Goal: Find specific page/section: Find specific page/section

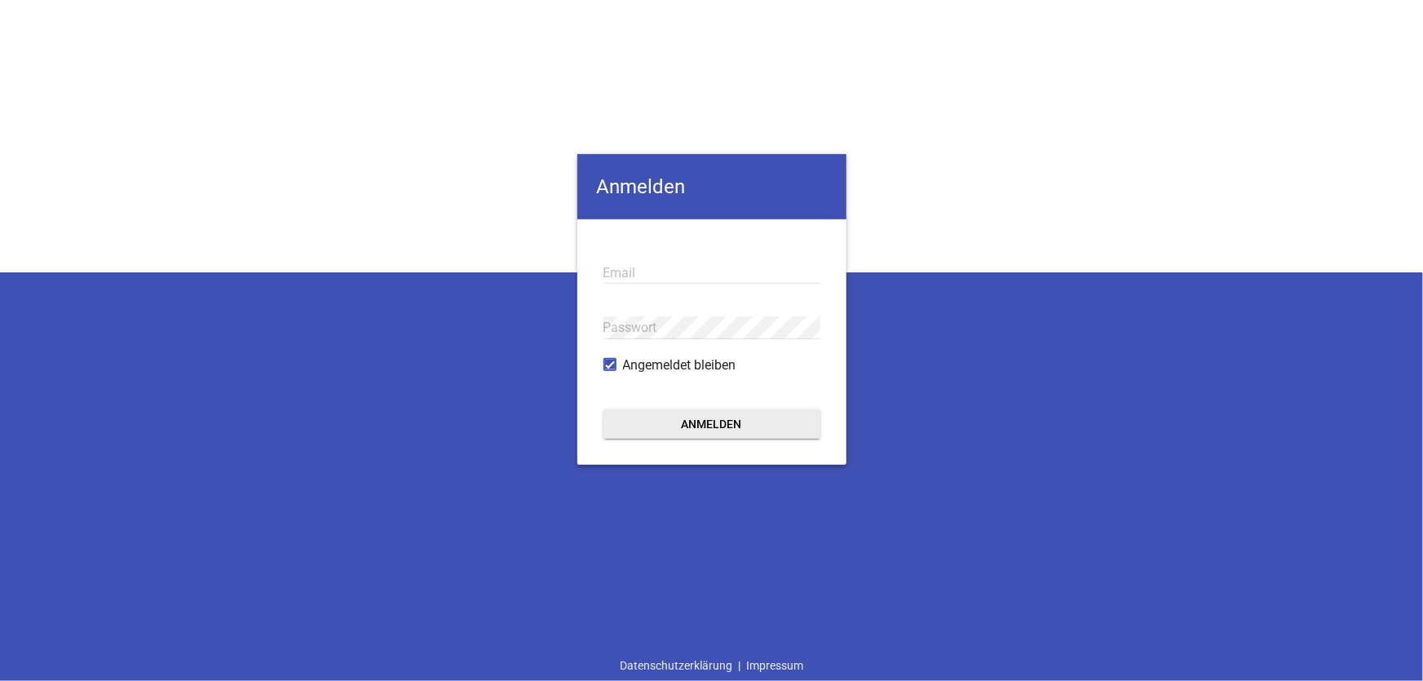
type input "[EMAIL_ADDRESS][DOMAIN_NAME]"
click at [691, 416] on button "Anmelden" at bounding box center [712, 424] width 217 height 29
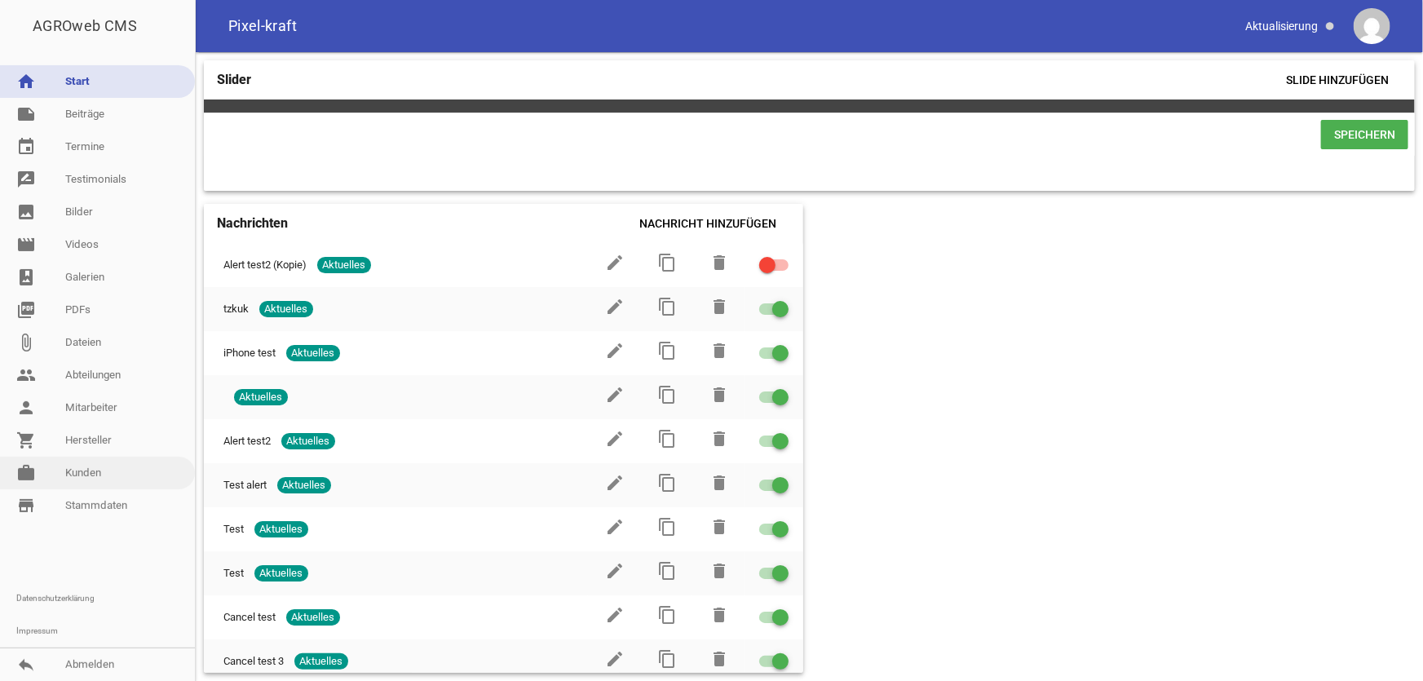
click at [90, 476] on link "work [PERSON_NAME]" at bounding box center [97, 473] width 195 height 33
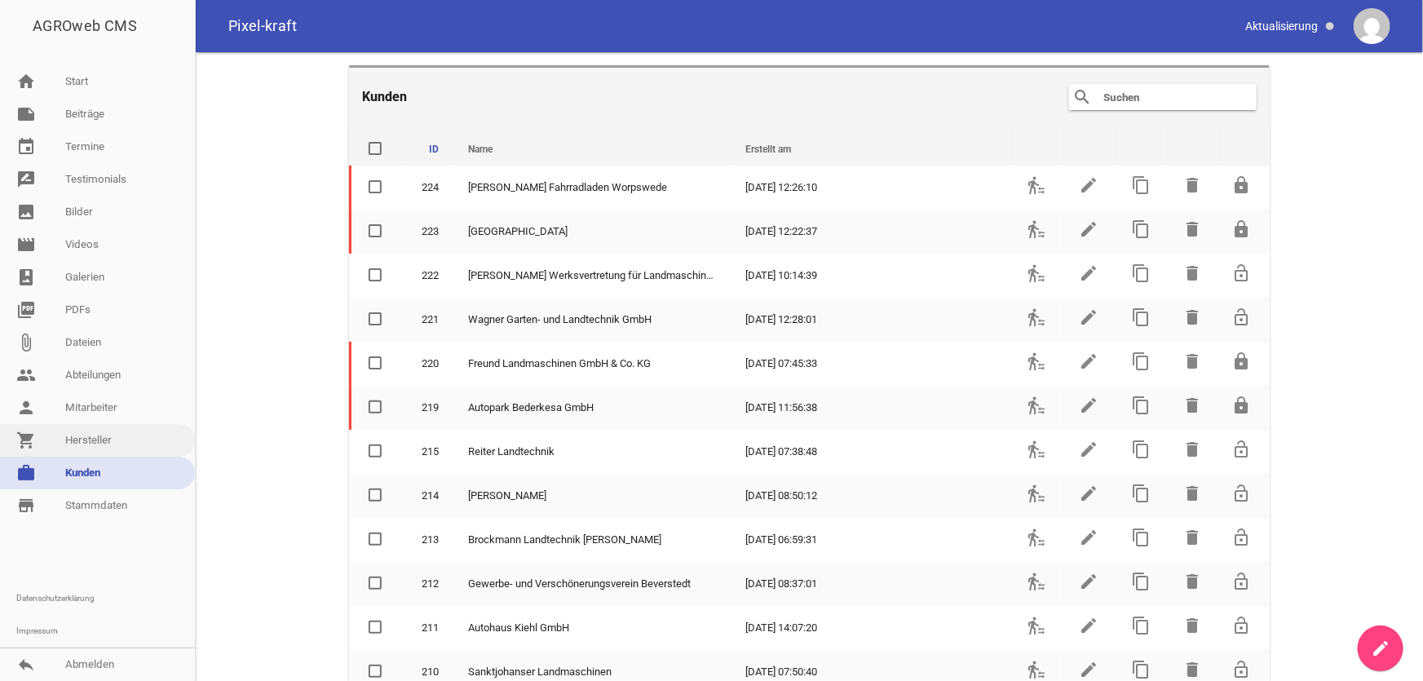
click at [90, 436] on link "shopping_cart Hersteller" at bounding box center [97, 440] width 195 height 33
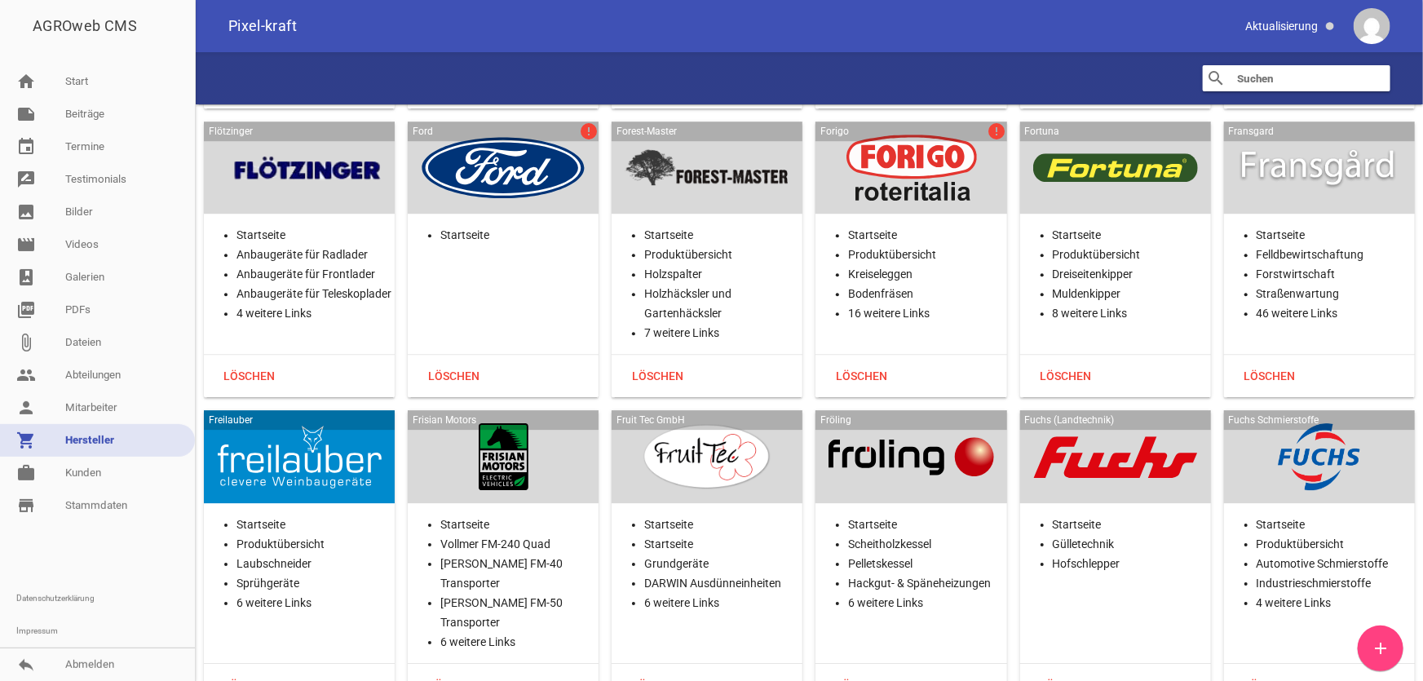
scroll to position [12014, 0]
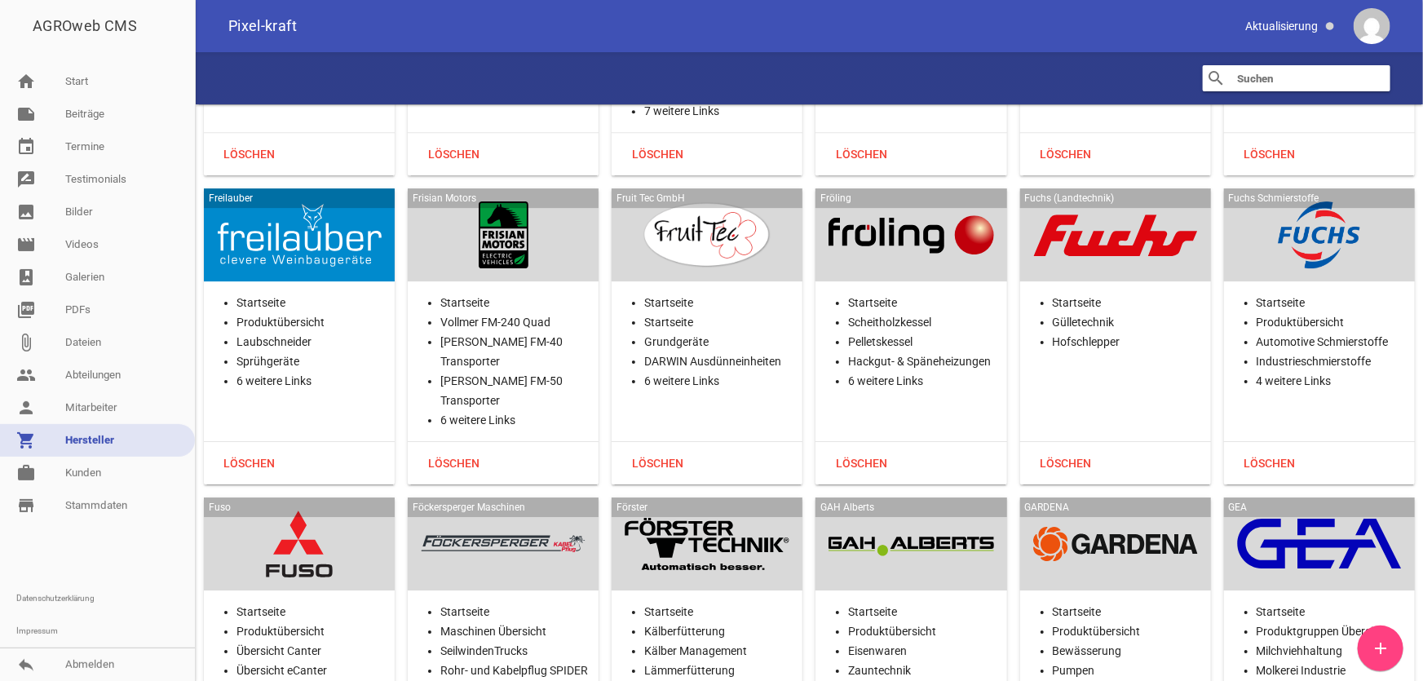
click at [292, 253] on div "Freilauber" at bounding box center [299, 234] width 191 height 93
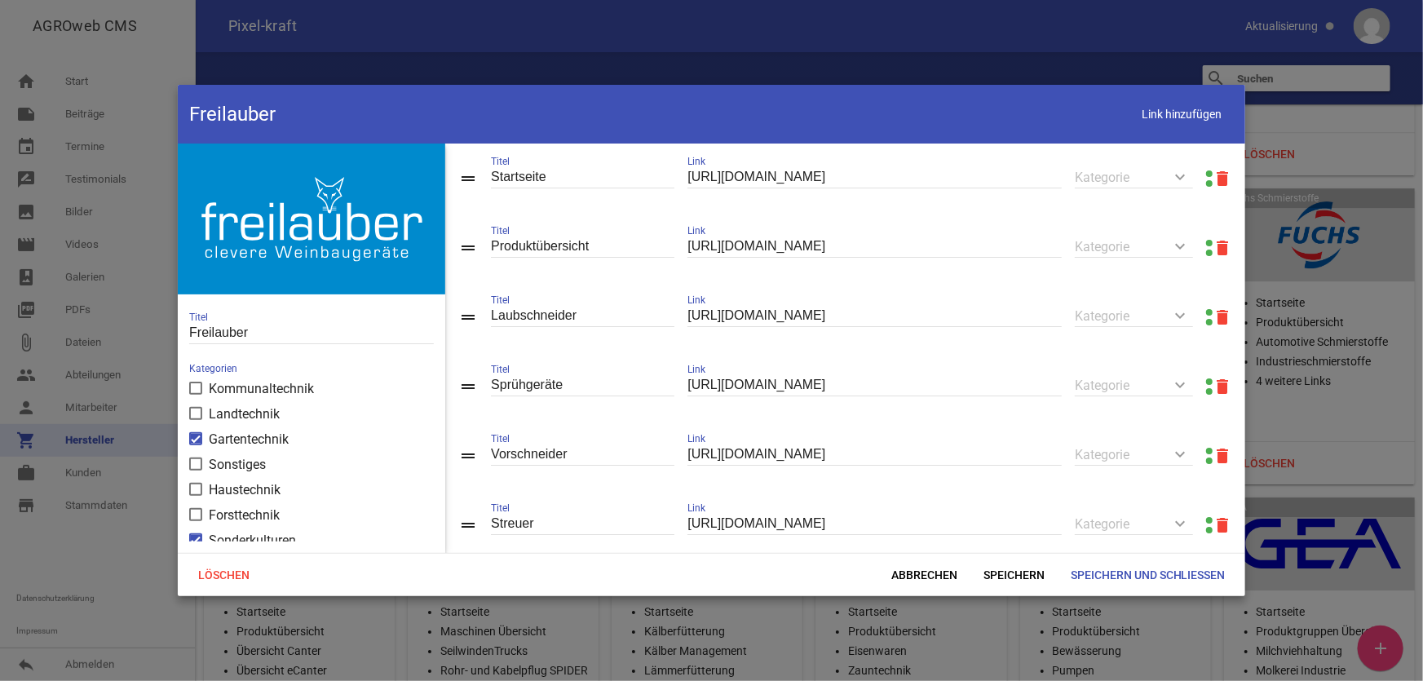
click at [1206, 245] on link at bounding box center [1209, 243] width 7 height 7
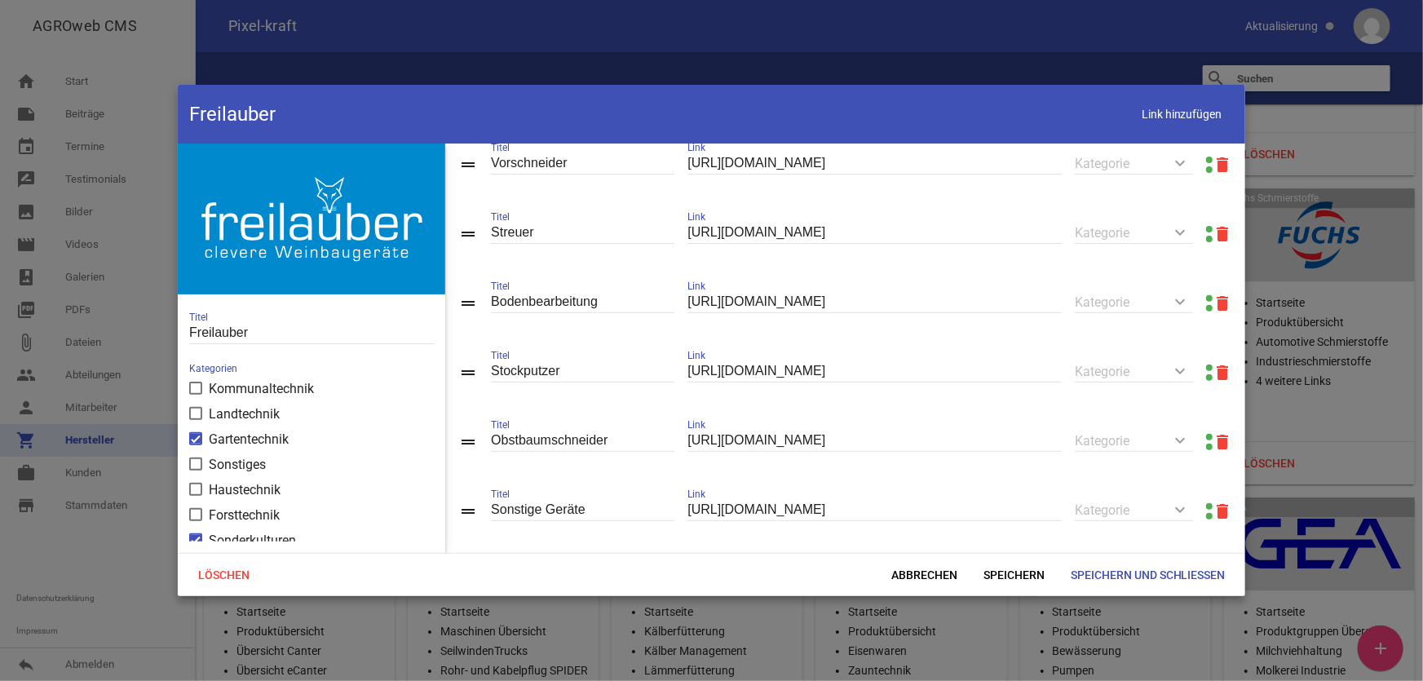
scroll to position [359, 0]
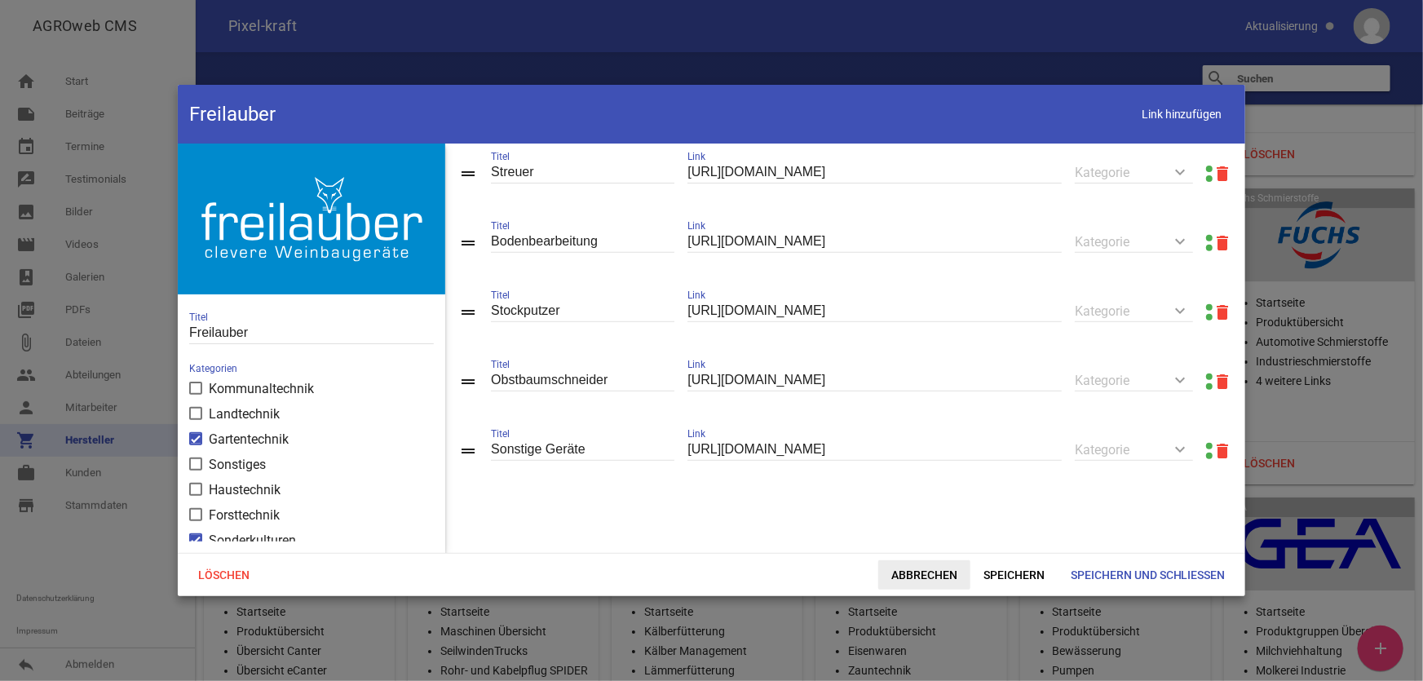
click at [941, 586] on span "Abbrechen" at bounding box center [925, 574] width 92 height 29
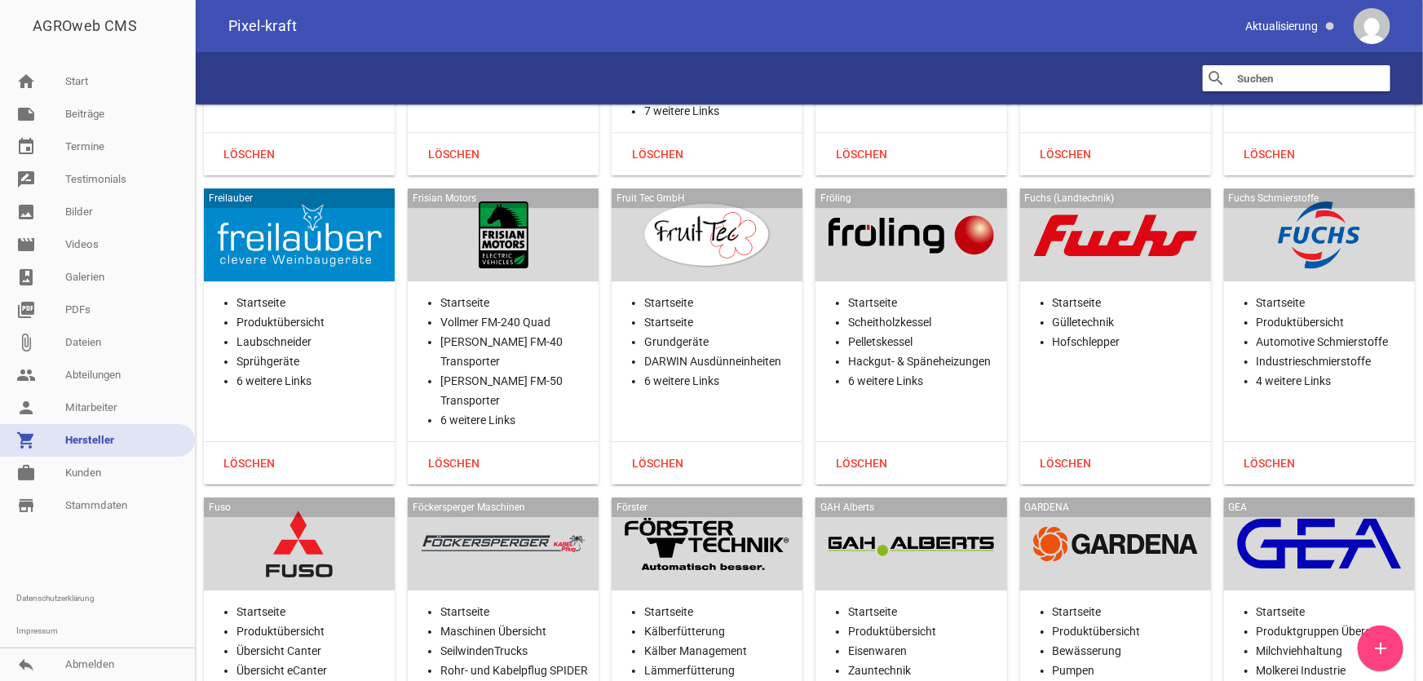
click at [516, 237] on div at bounding box center [503, 234] width 165 height 67
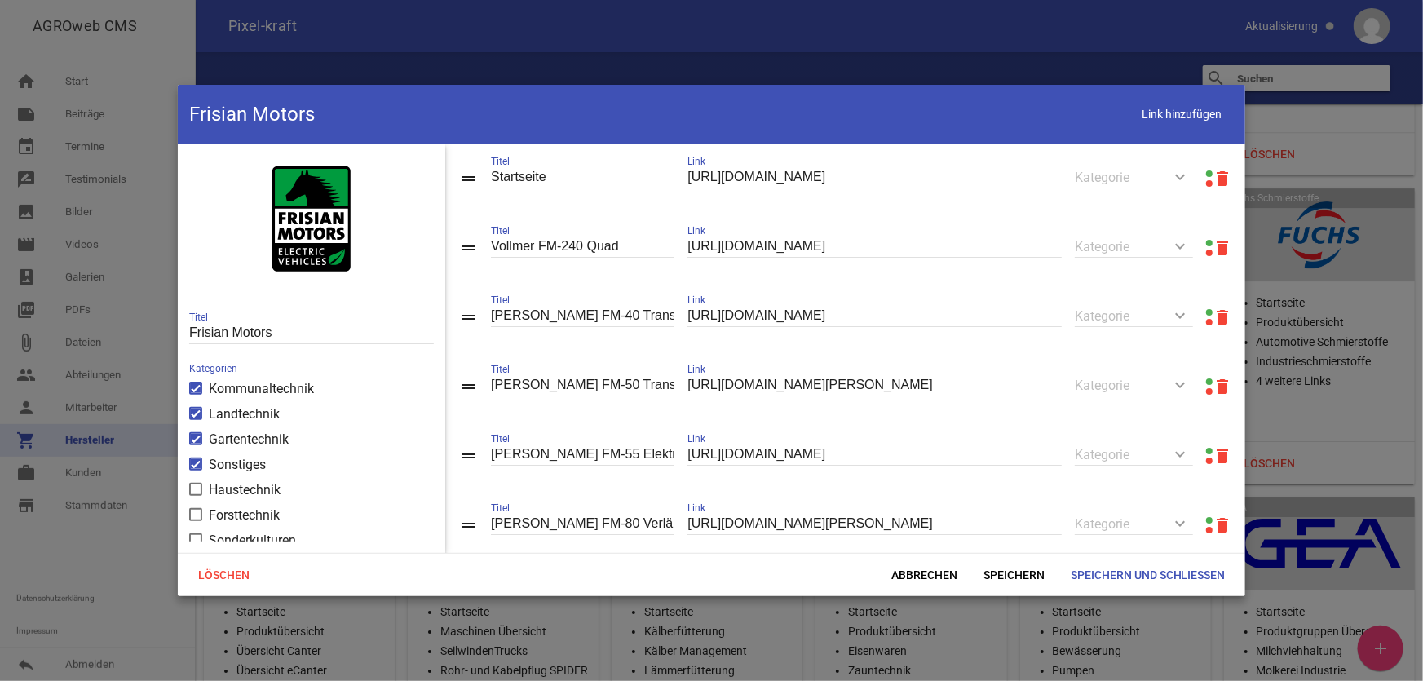
click at [1206, 171] on link at bounding box center [1209, 173] width 7 height 7
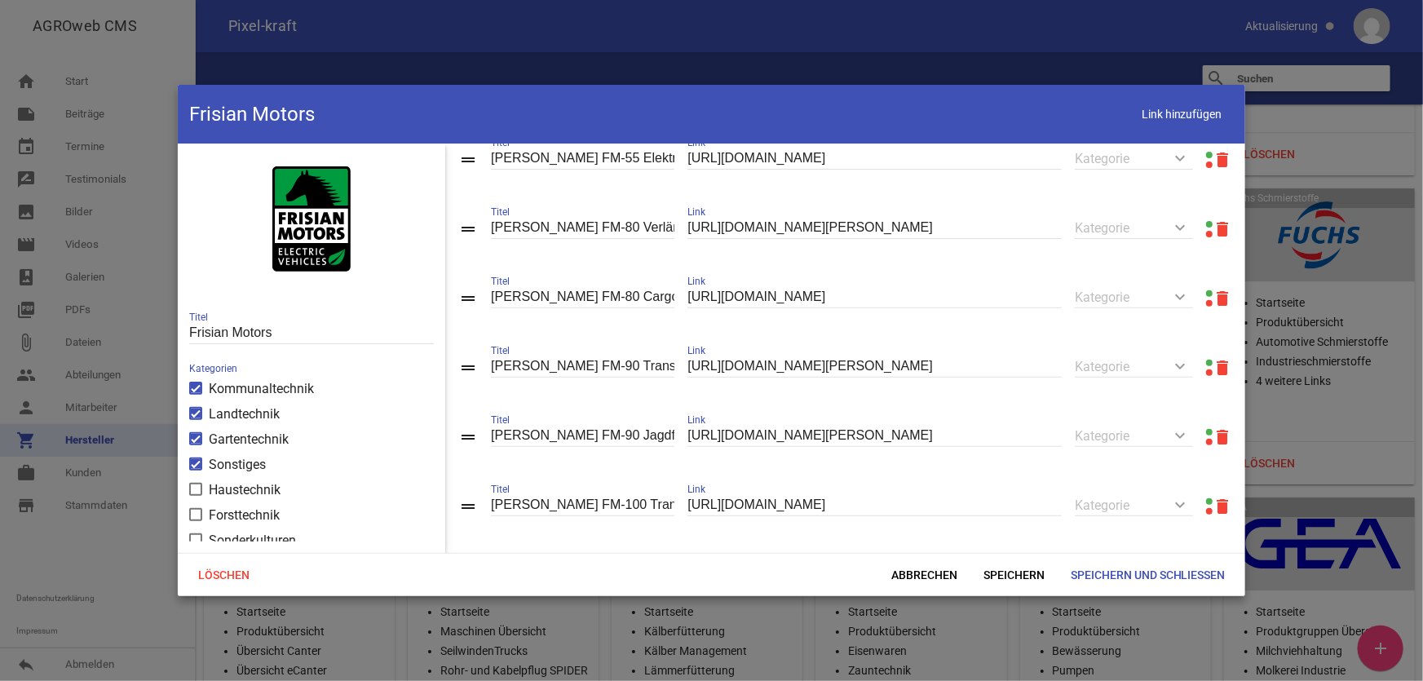
scroll to position [370, 0]
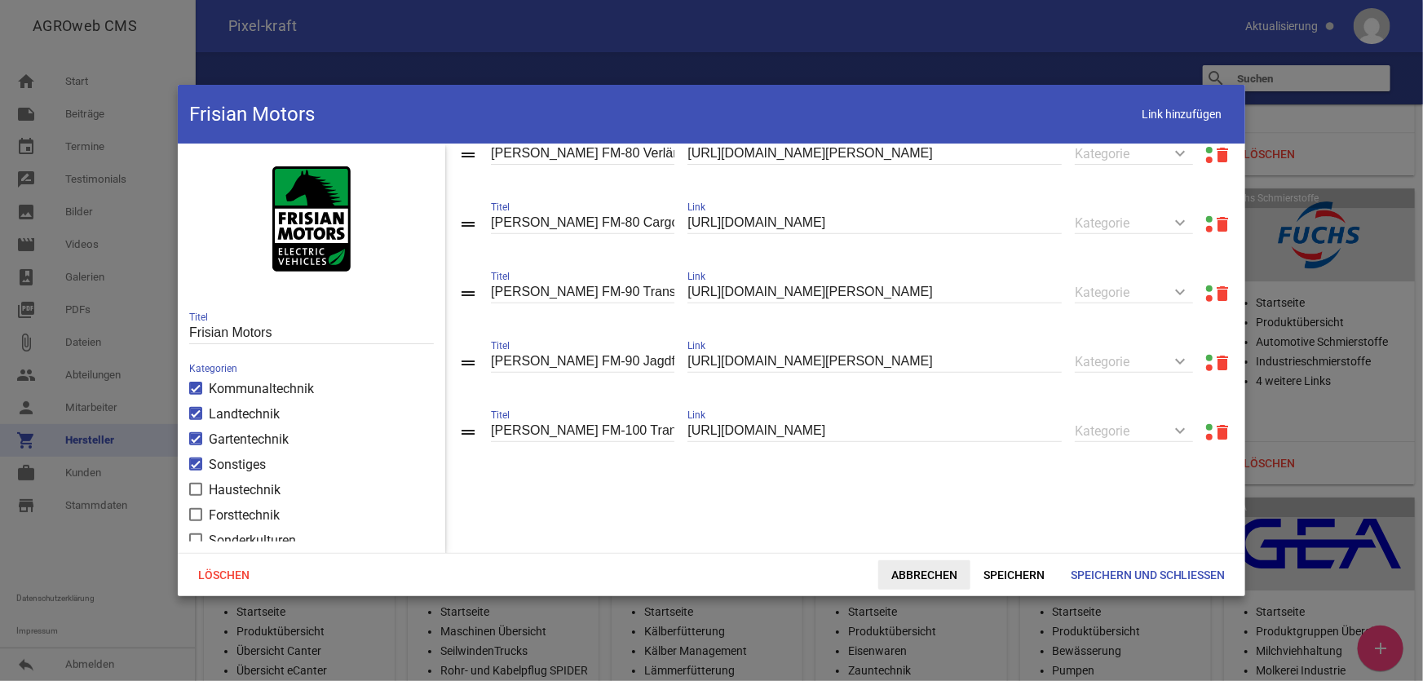
click at [916, 569] on span "Abbrechen" at bounding box center [925, 574] width 92 height 29
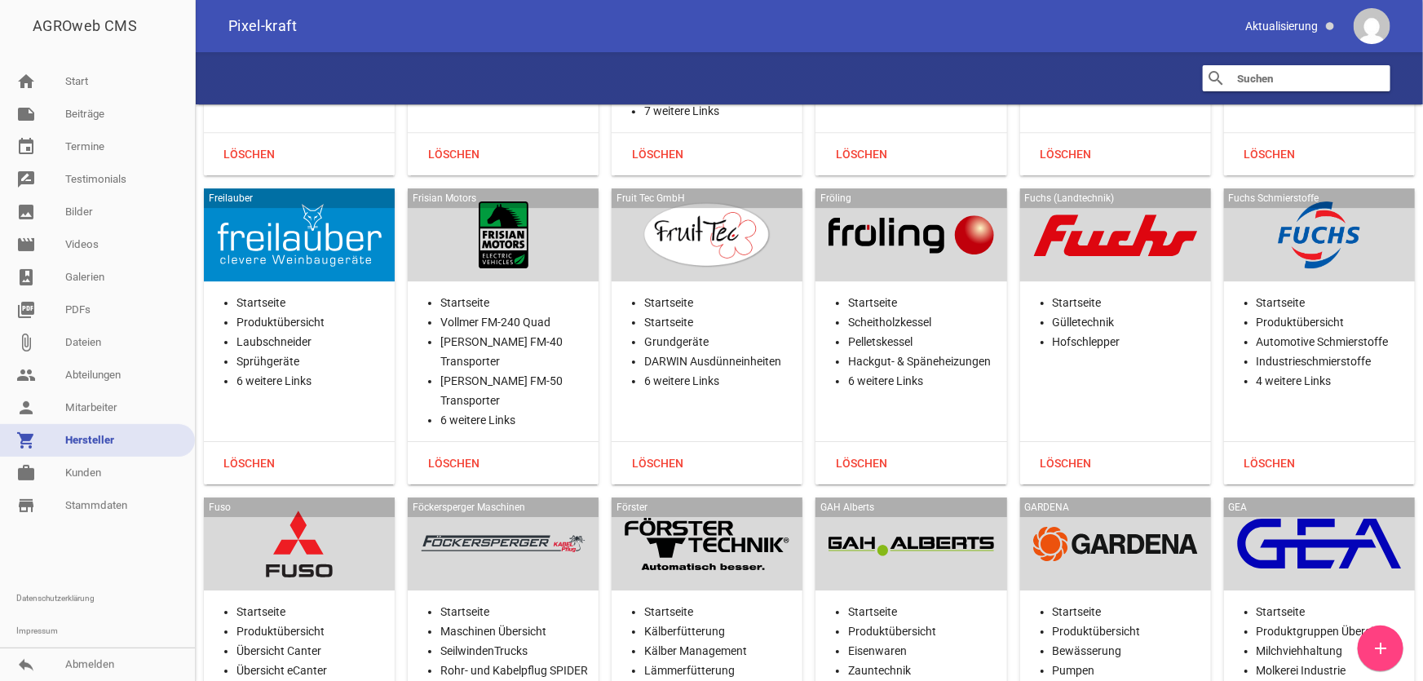
click at [712, 237] on div at bounding box center [707, 234] width 165 height 67
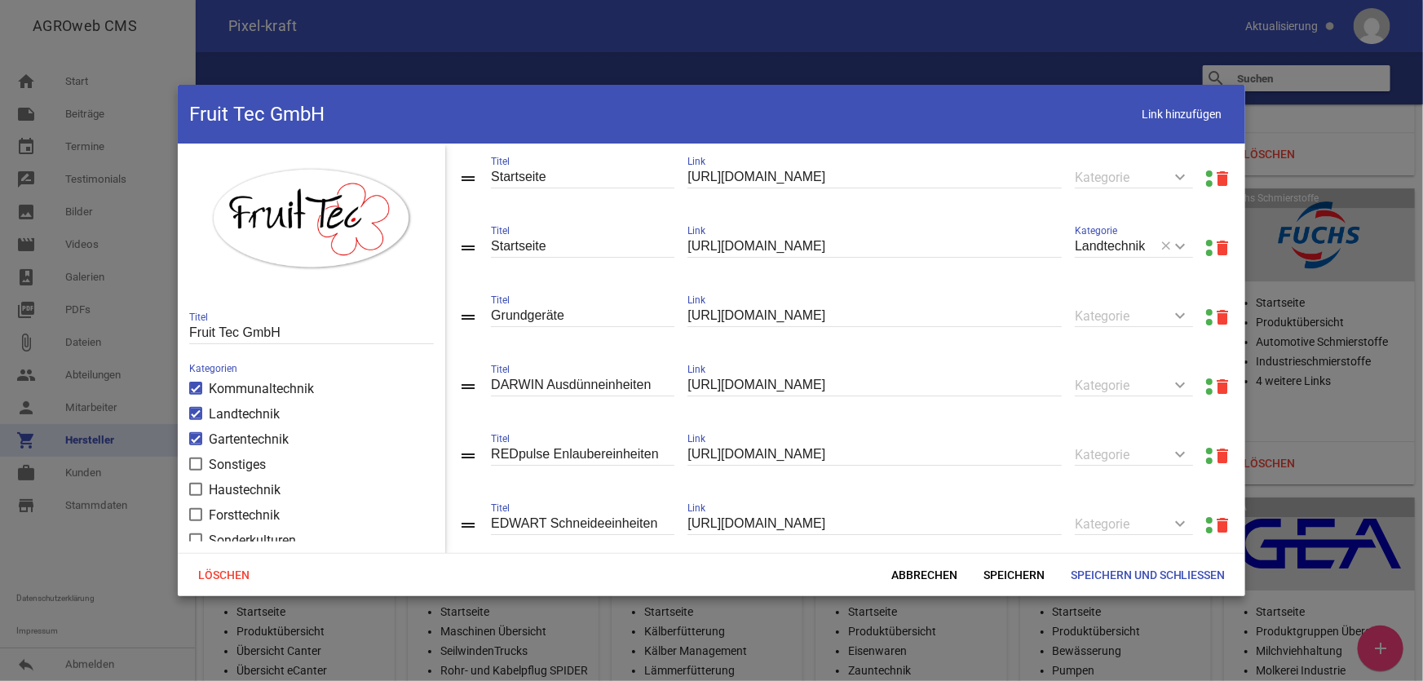
click at [1206, 171] on link at bounding box center [1209, 173] width 7 height 7
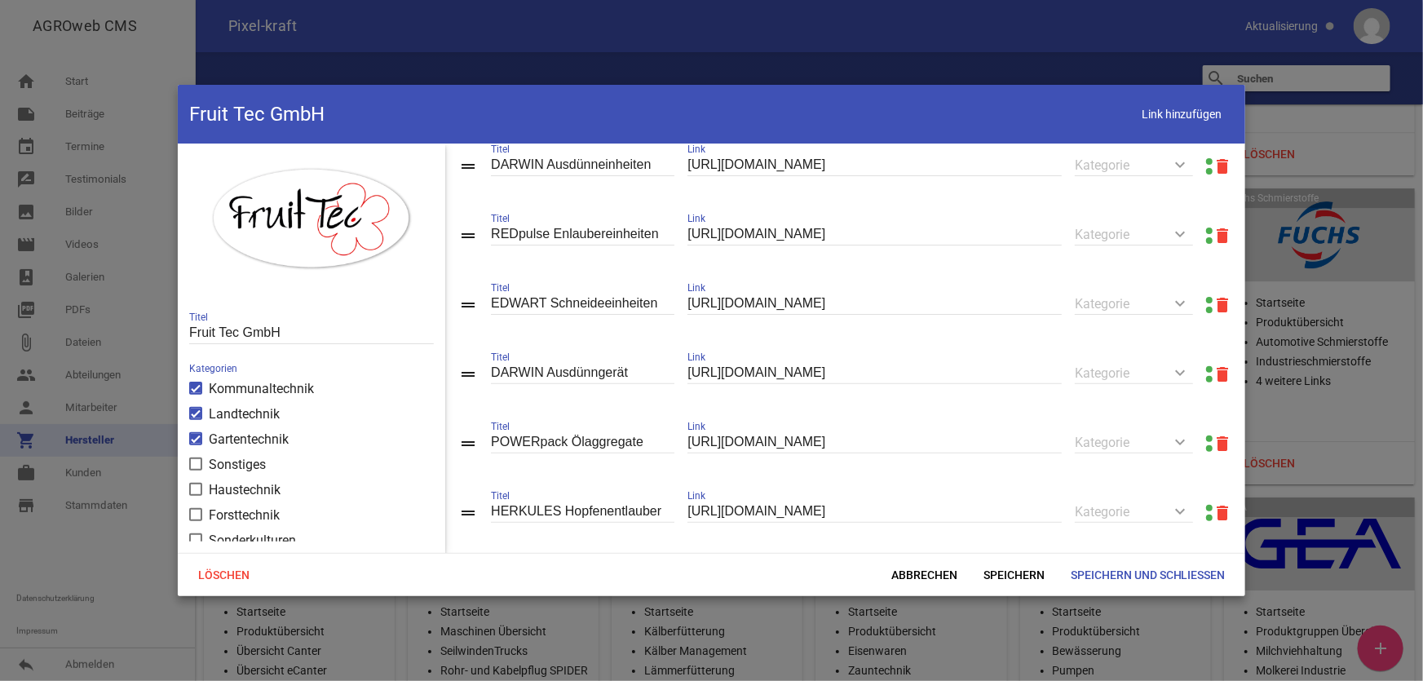
scroll to position [222, 0]
click at [1010, 168] on input "[URL][DOMAIN_NAME]" at bounding box center [875, 164] width 374 height 22
click at [1003, 372] on input "[URL][DOMAIN_NAME]" at bounding box center [875, 372] width 374 height 22
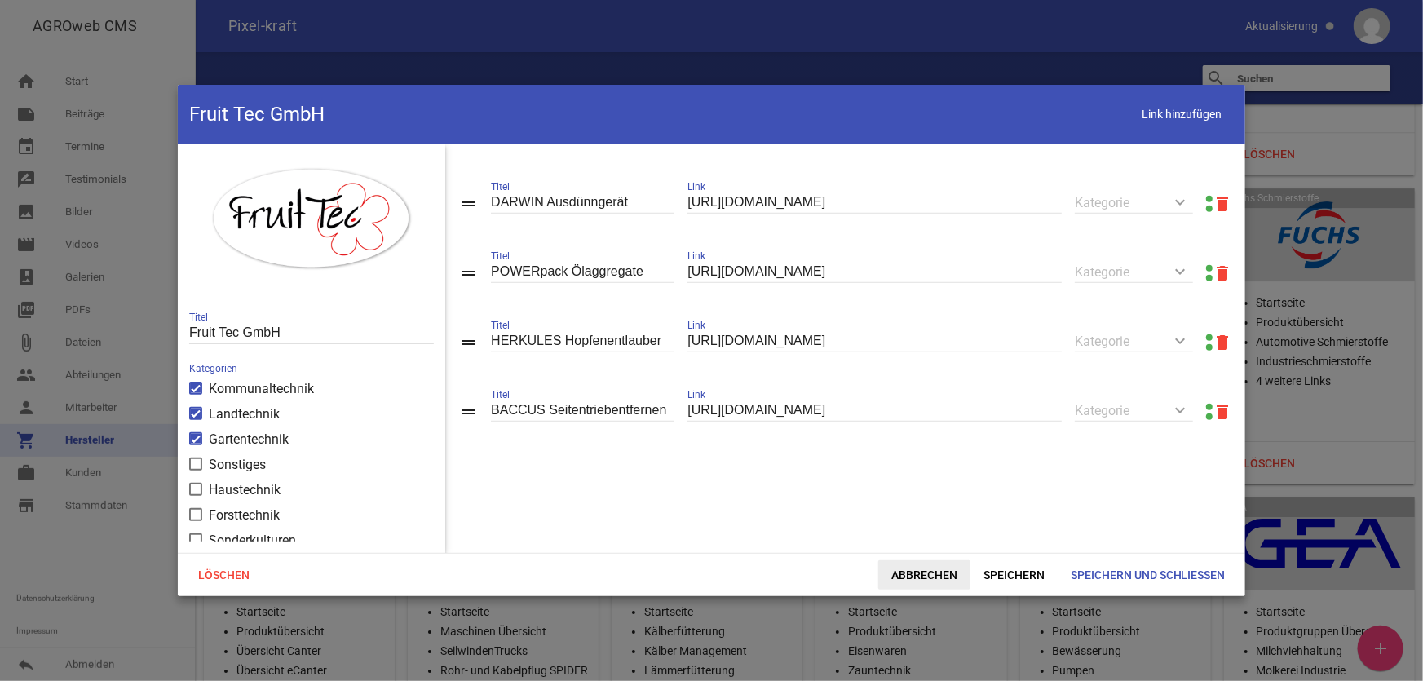
click at [925, 574] on span "Abbrechen" at bounding box center [925, 574] width 92 height 29
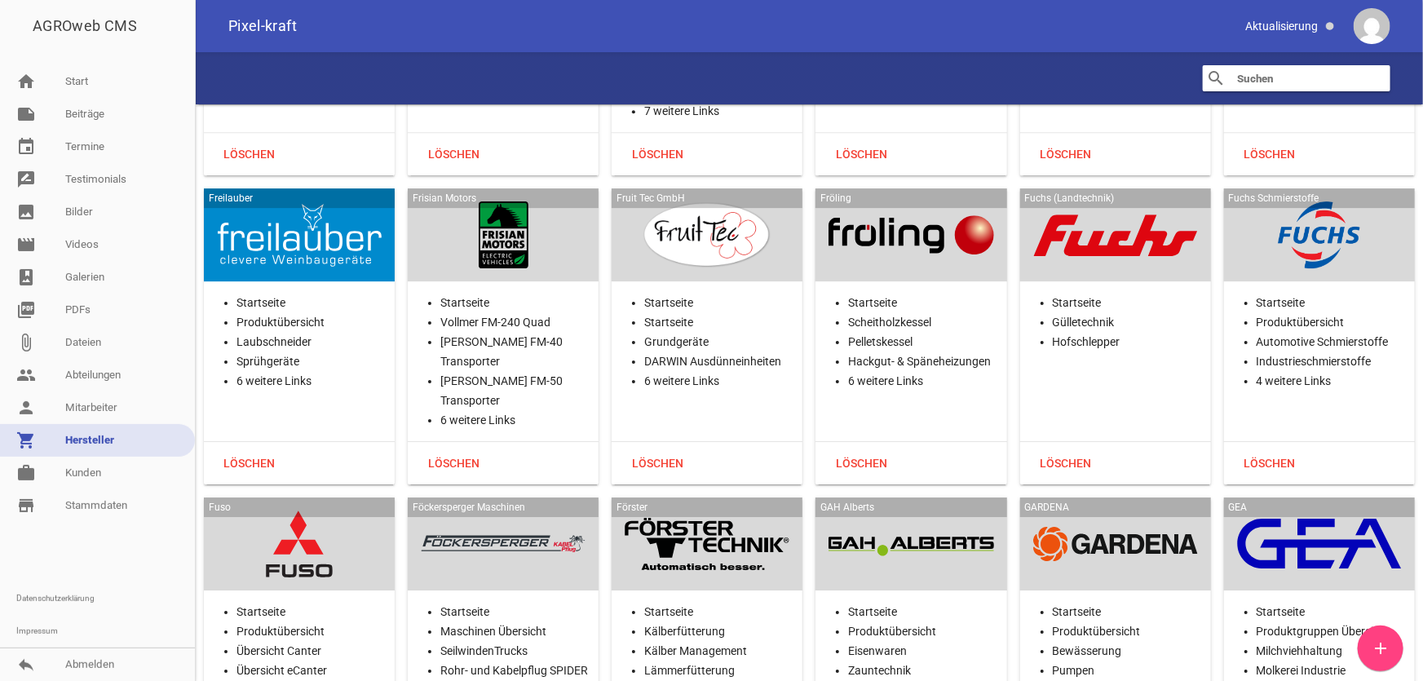
click at [907, 228] on div at bounding box center [911, 234] width 165 height 67
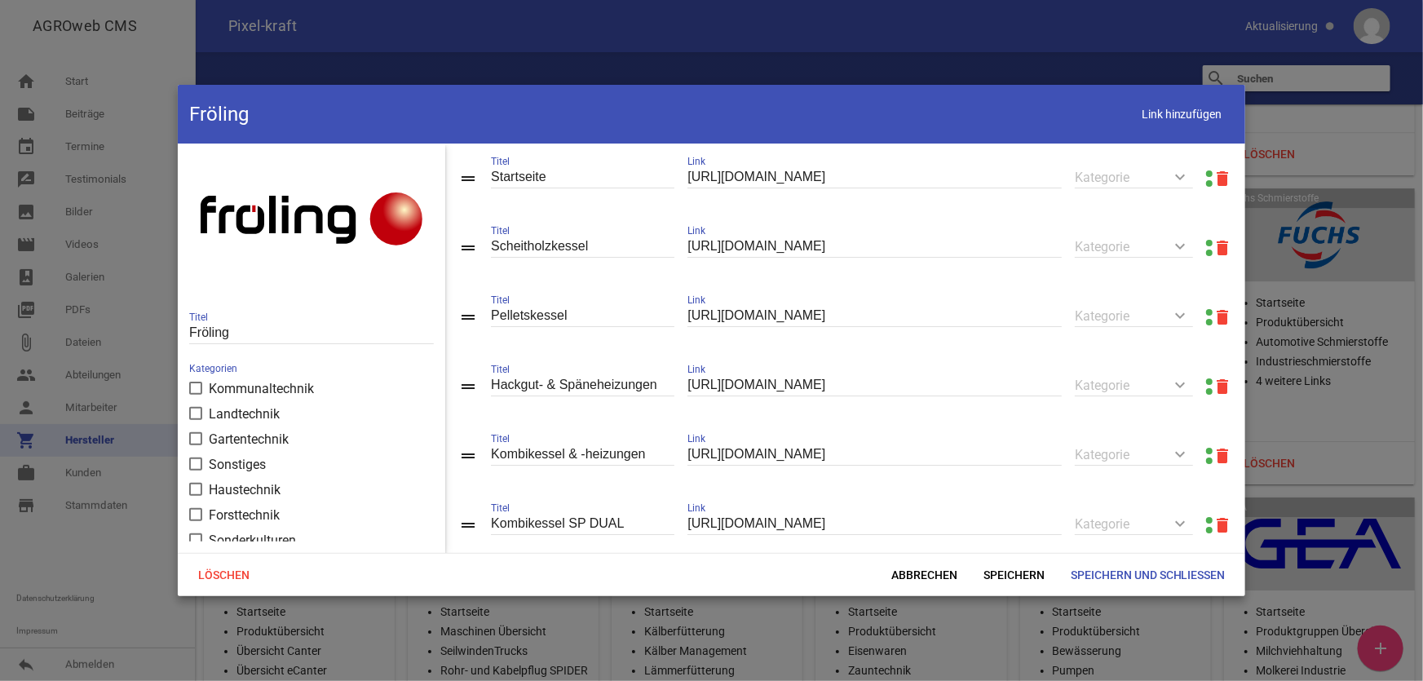
click at [1206, 173] on link at bounding box center [1209, 173] width 7 height 7
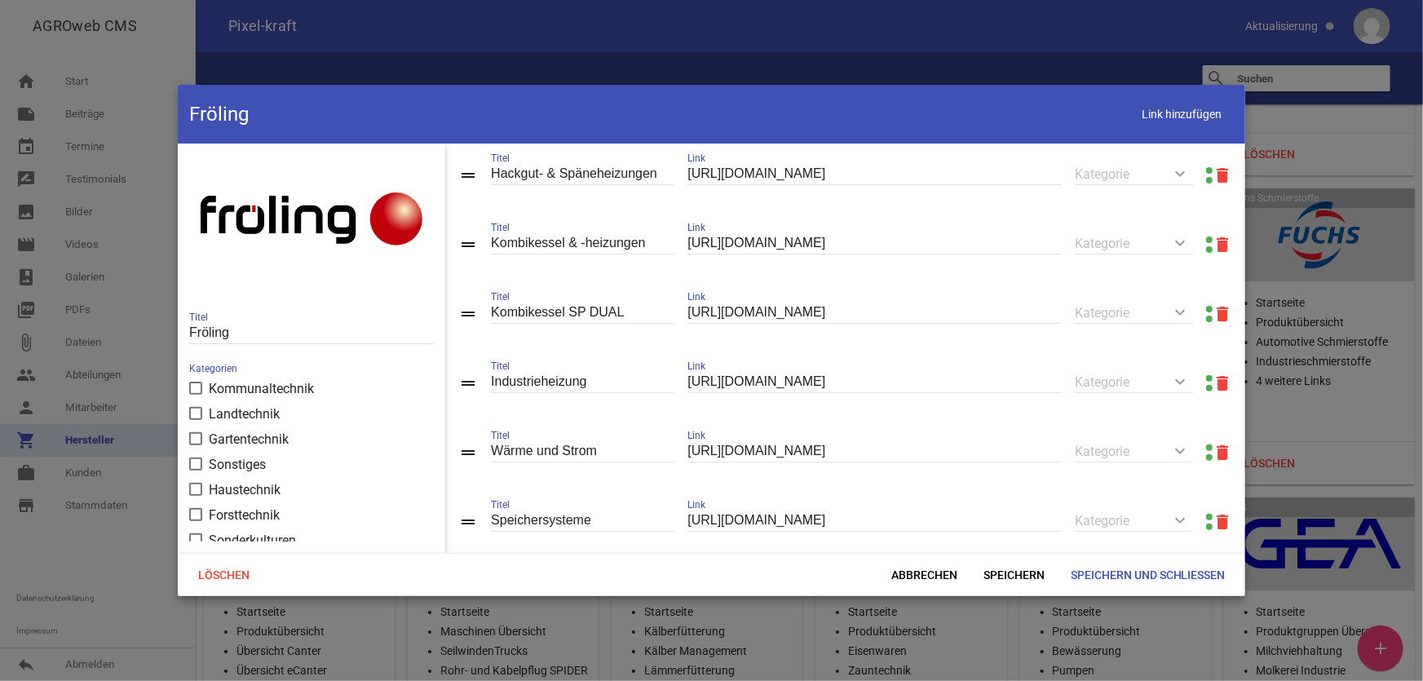
scroll to position [319, 0]
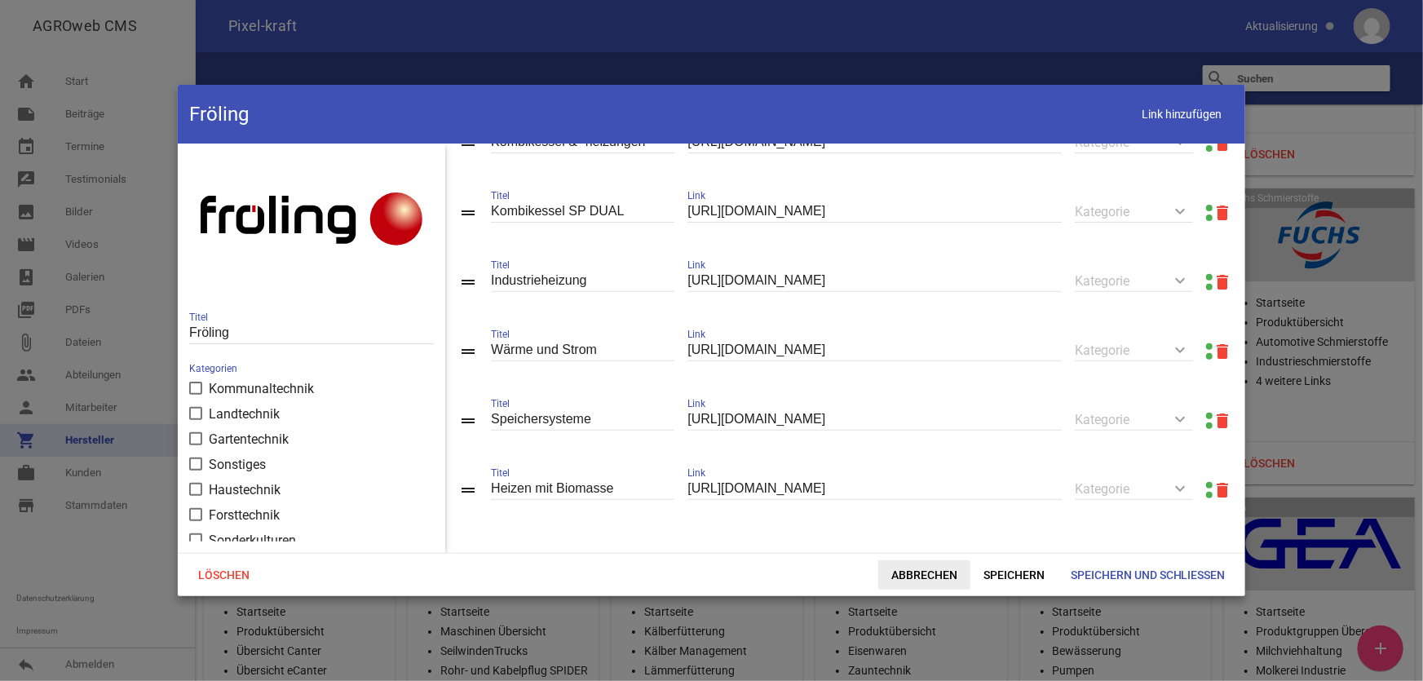
click at [892, 579] on span "Abbrechen" at bounding box center [925, 574] width 92 height 29
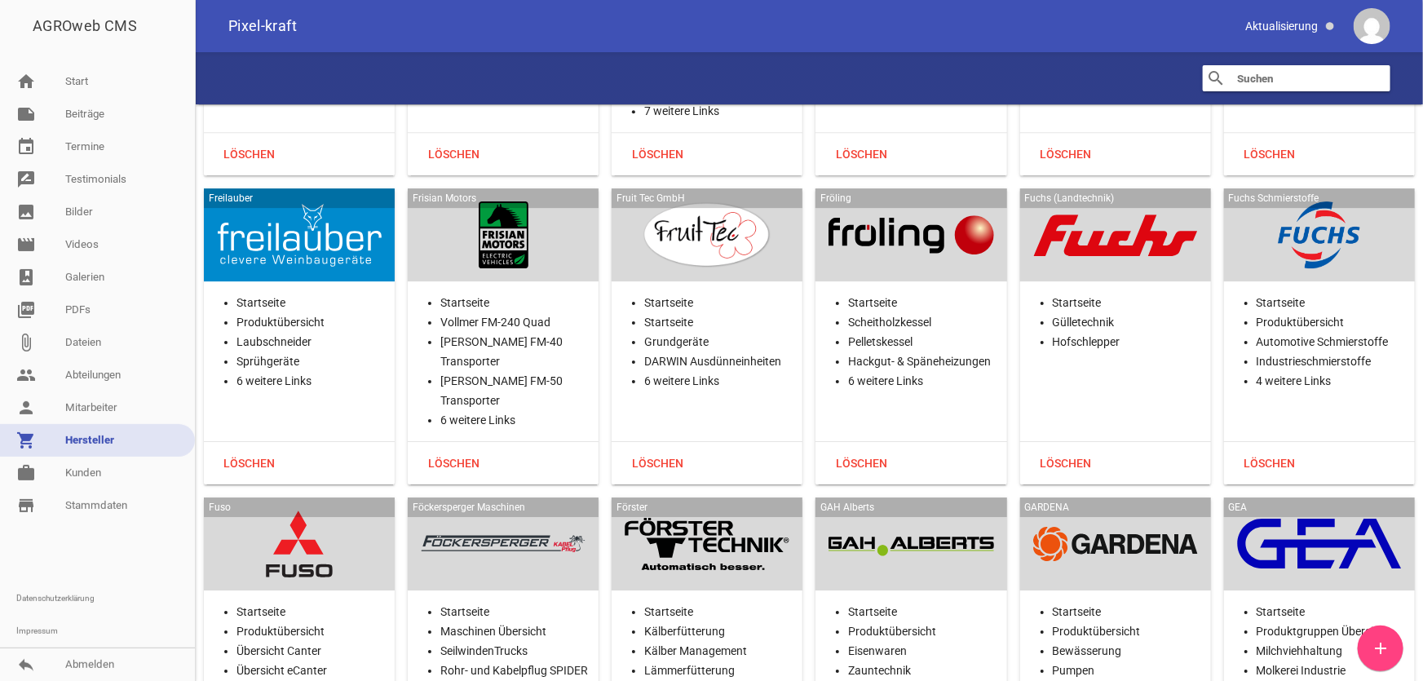
click at [1040, 258] on div "Fuchs (Landtechnik)" at bounding box center [1116, 234] width 191 height 93
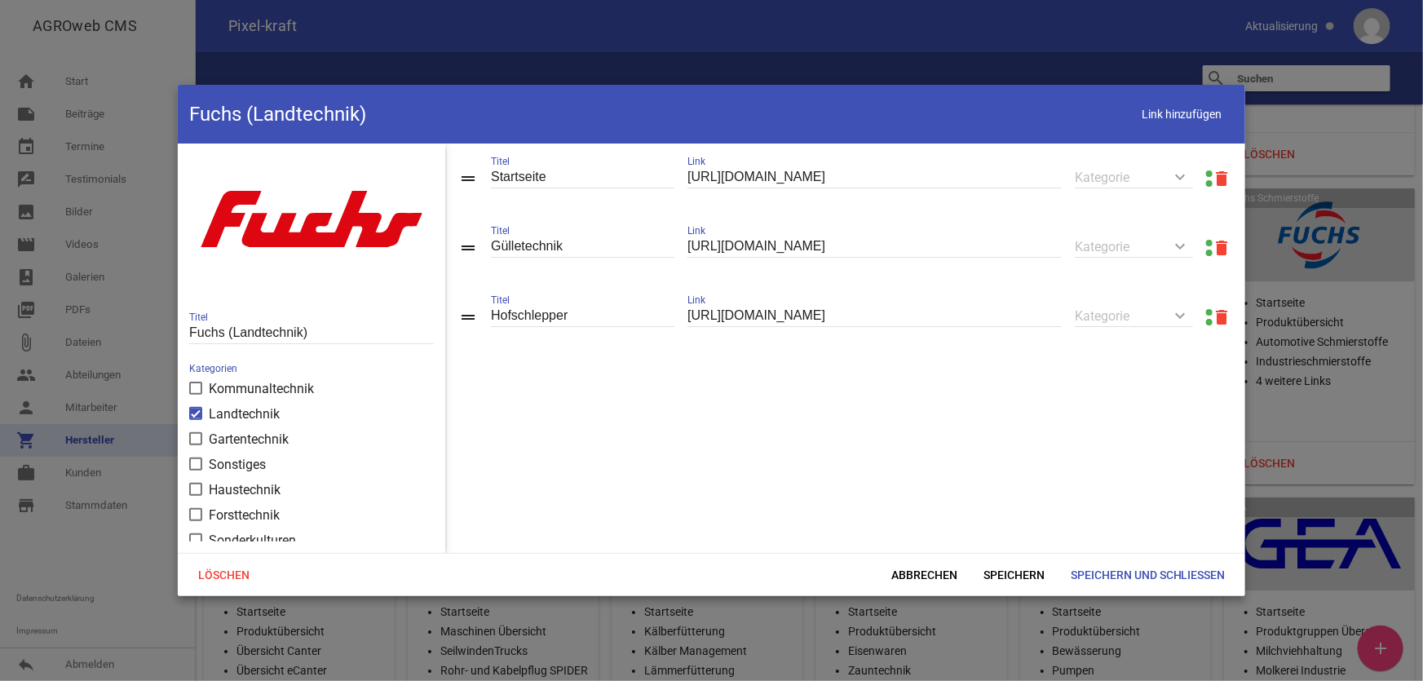
click at [1206, 171] on link at bounding box center [1209, 173] width 7 height 7
click at [910, 580] on span "Abbrechen" at bounding box center [925, 574] width 92 height 29
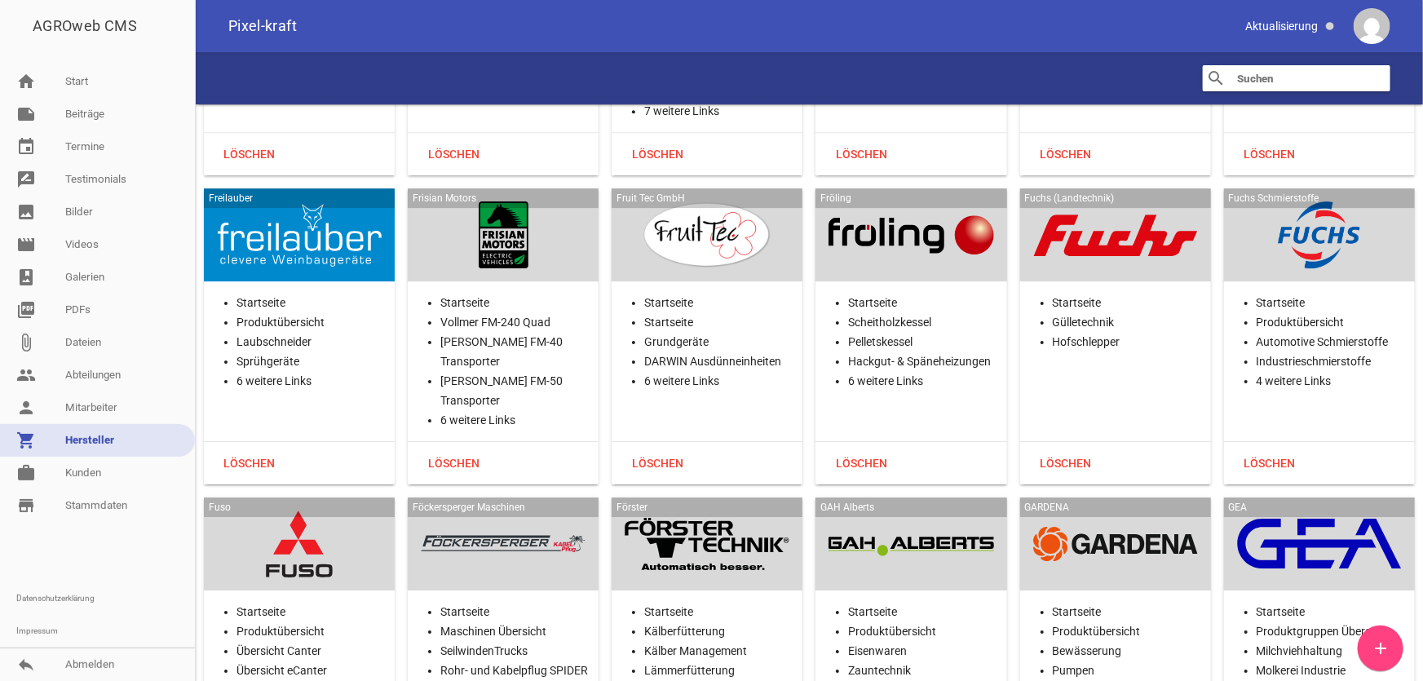
click at [1311, 218] on div at bounding box center [1319, 234] width 165 height 67
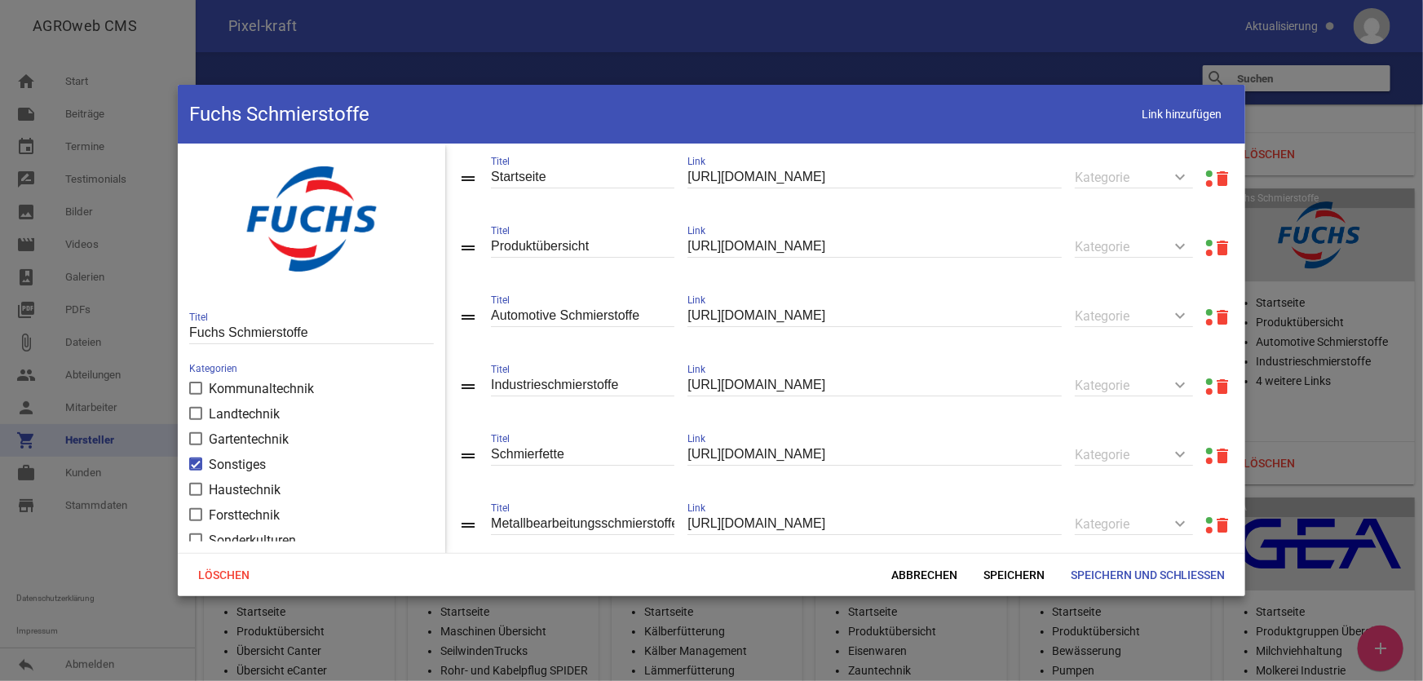
click at [1206, 243] on link at bounding box center [1209, 243] width 7 height 7
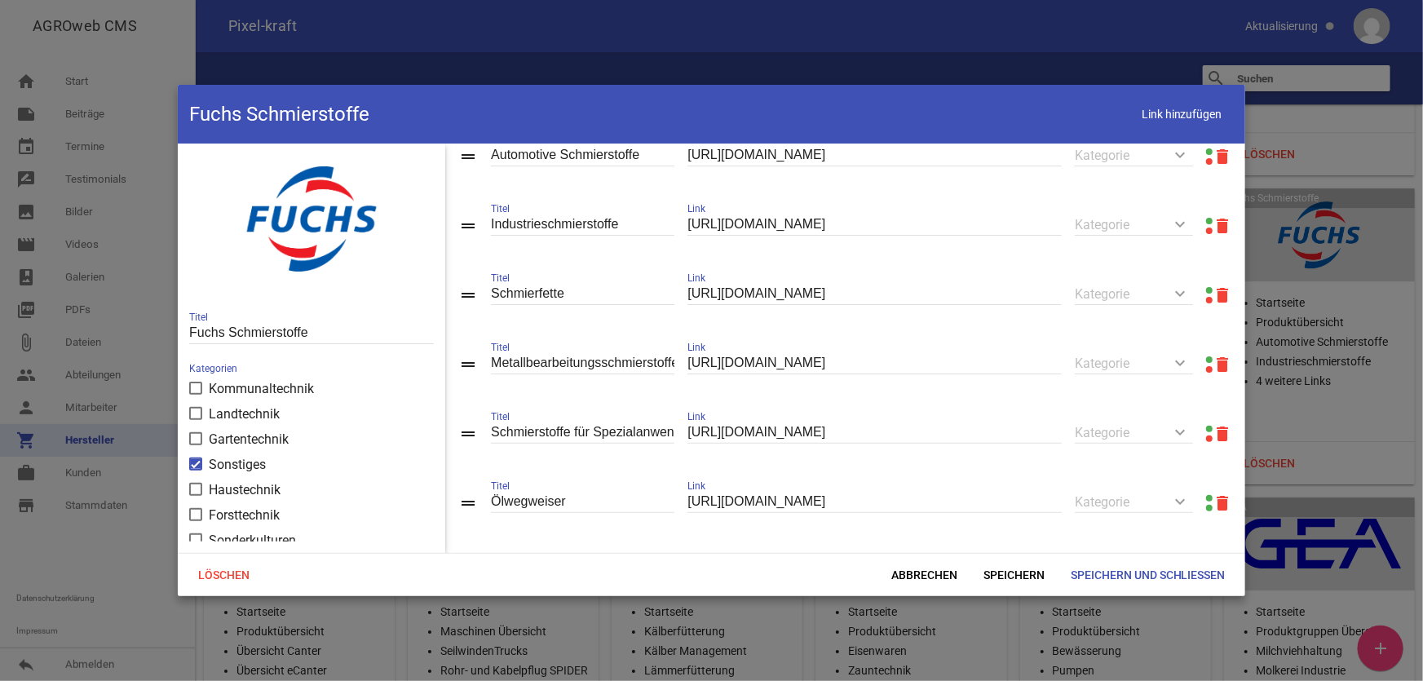
scroll to position [179, 0]
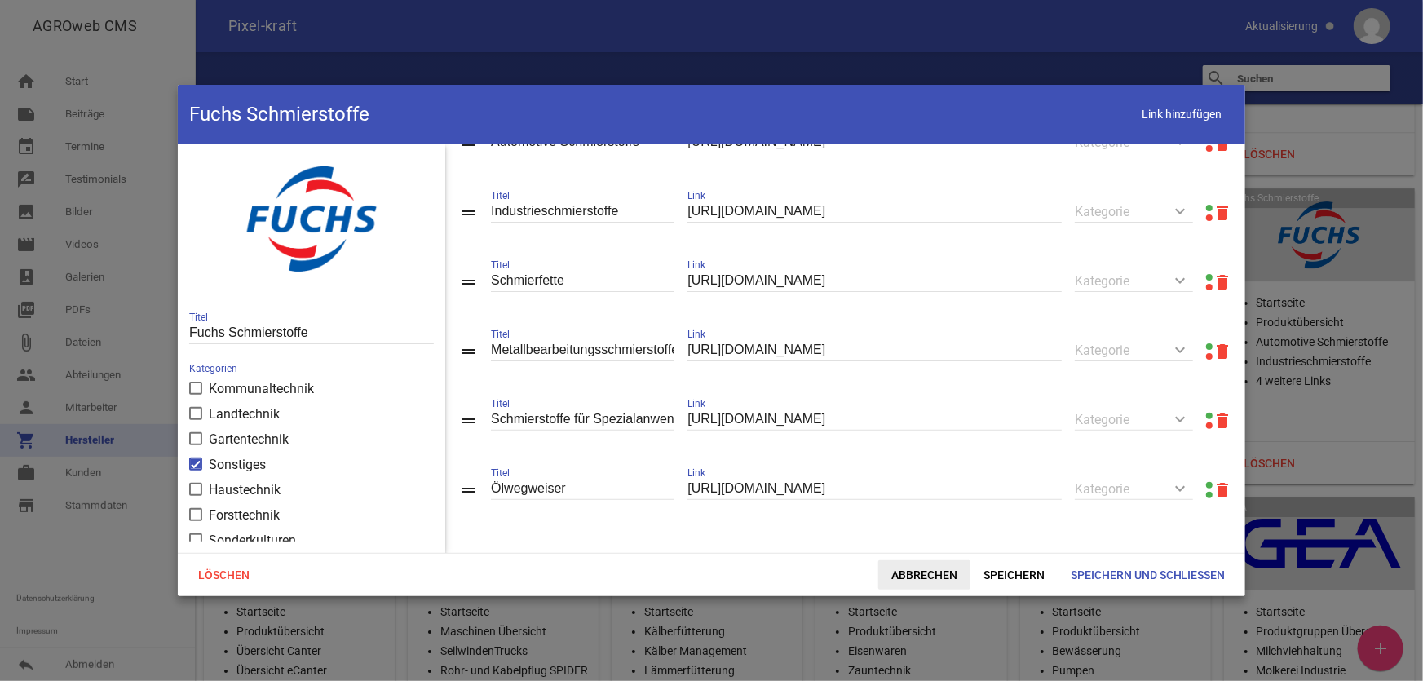
click at [923, 570] on span "Abbrechen" at bounding box center [925, 574] width 92 height 29
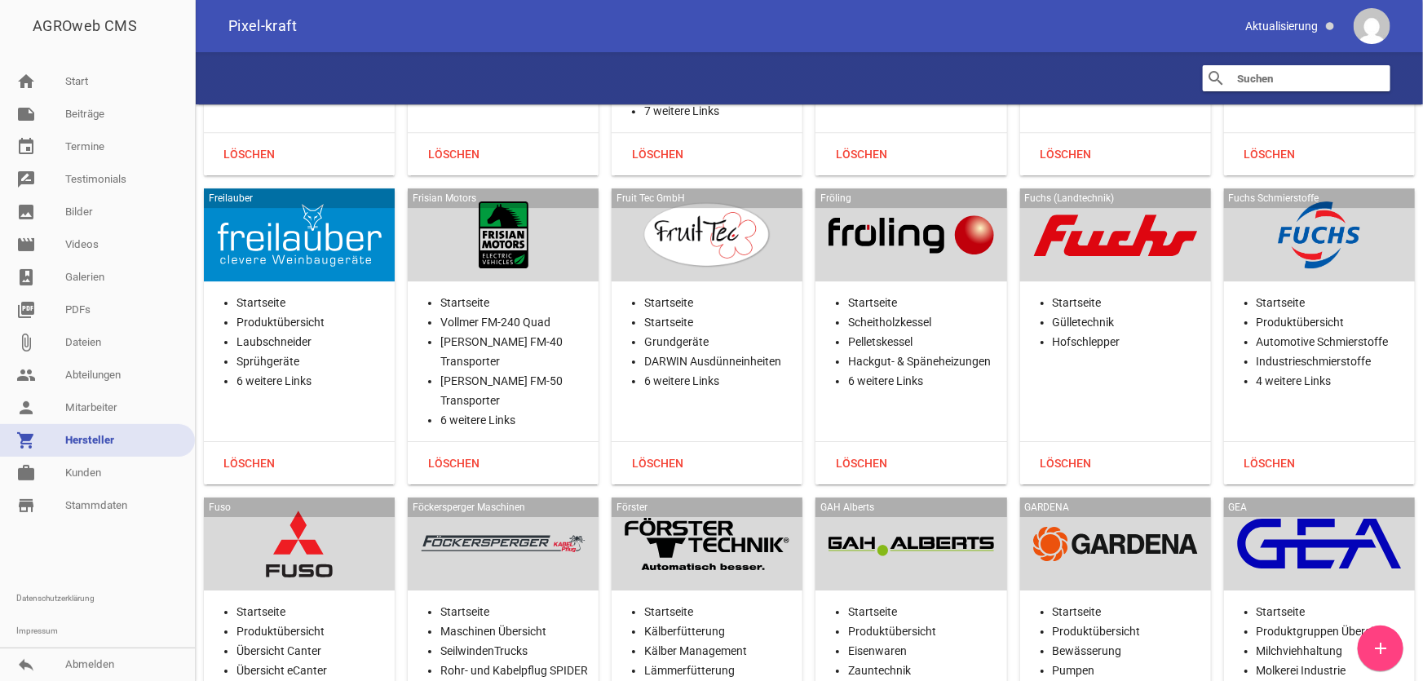
click at [361, 511] on div at bounding box center [299, 544] width 165 height 67
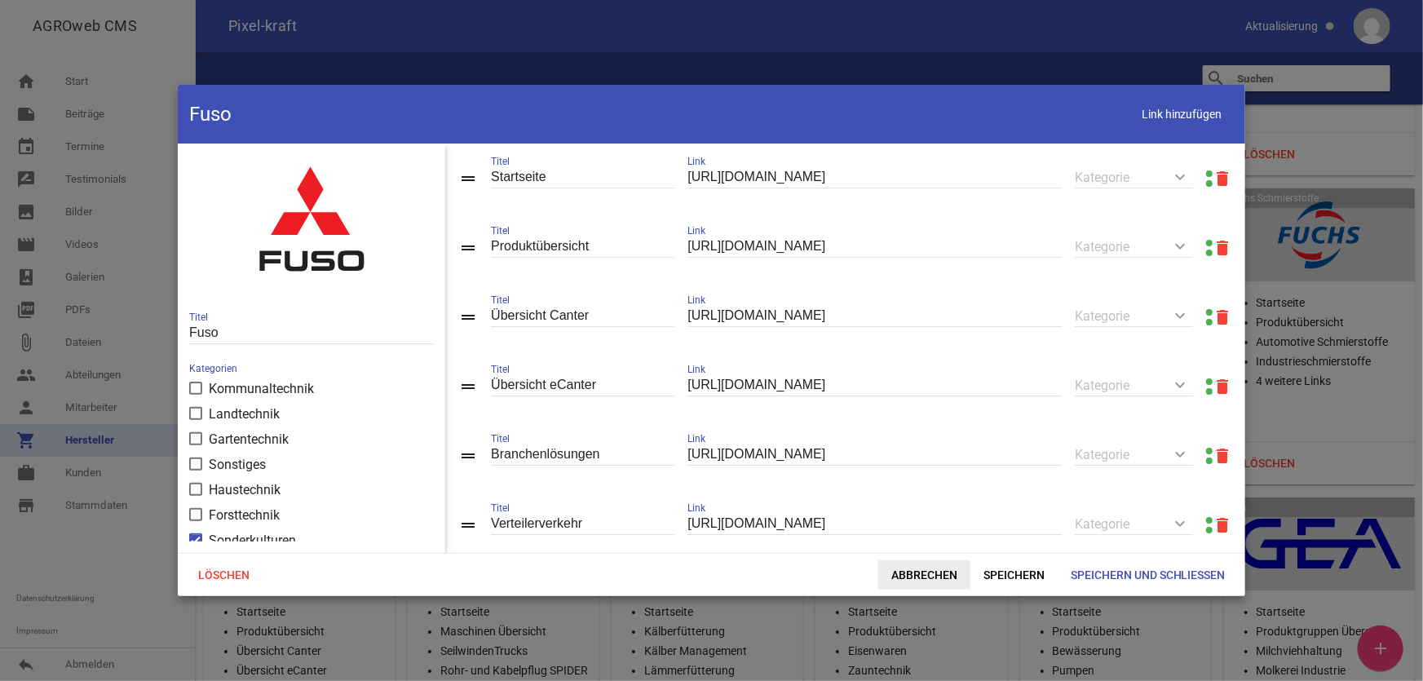
click at [922, 572] on span "Abbrechen" at bounding box center [925, 574] width 92 height 29
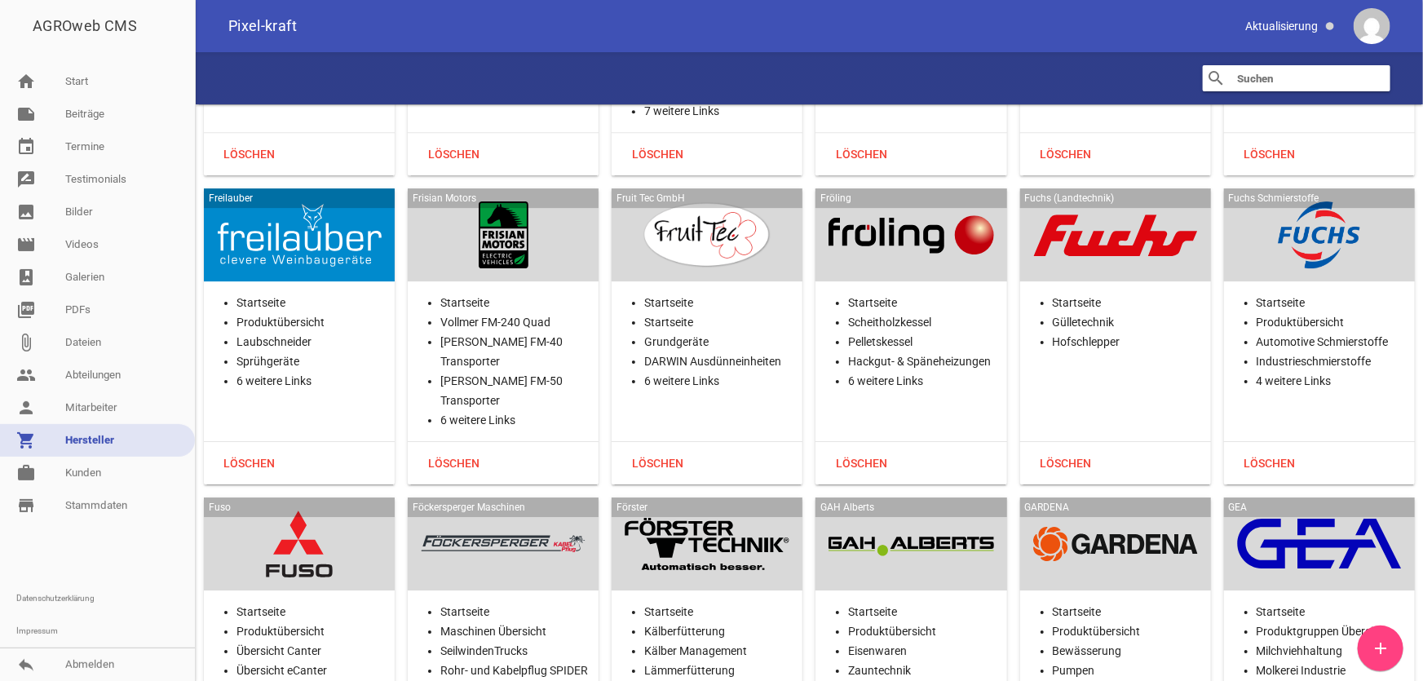
click at [323, 511] on div at bounding box center [299, 544] width 165 height 67
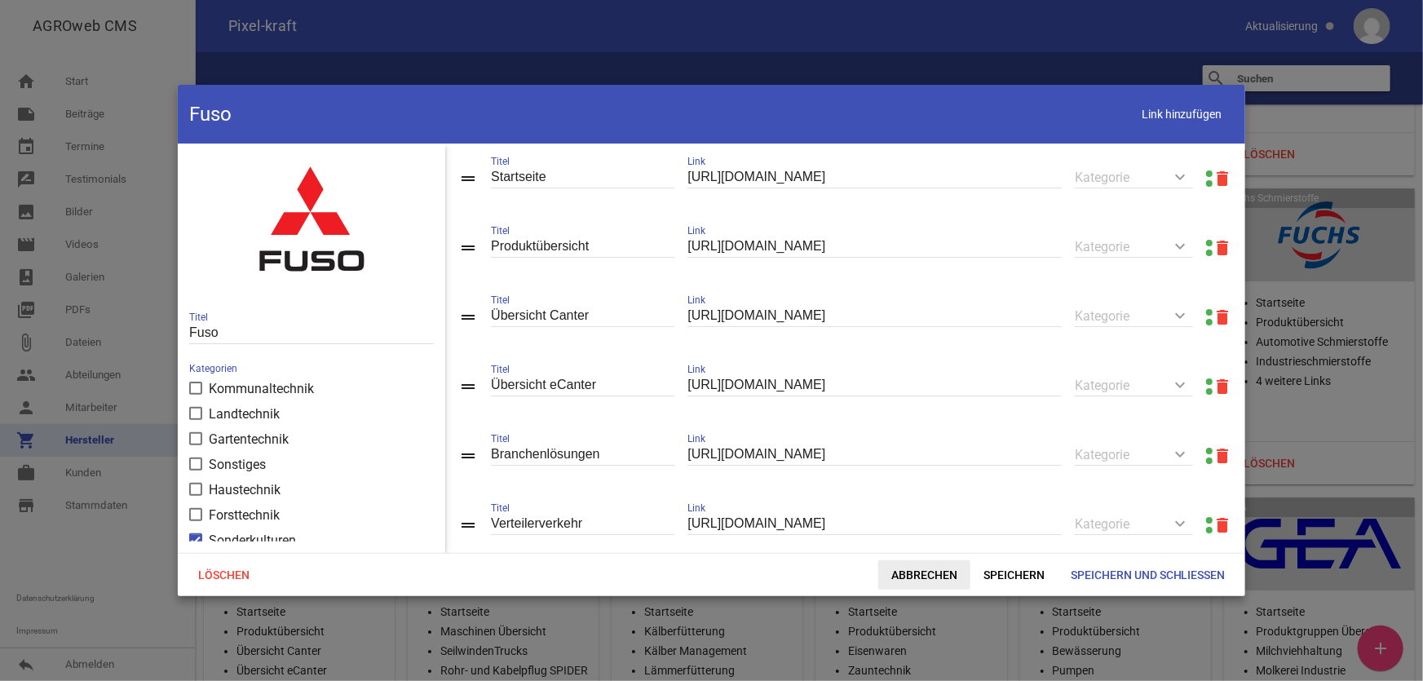
click at [914, 579] on span "Abbrechen" at bounding box center [925, 574] width 92 height 29
